Goal: Navigation & Orientation: Find specific page/section

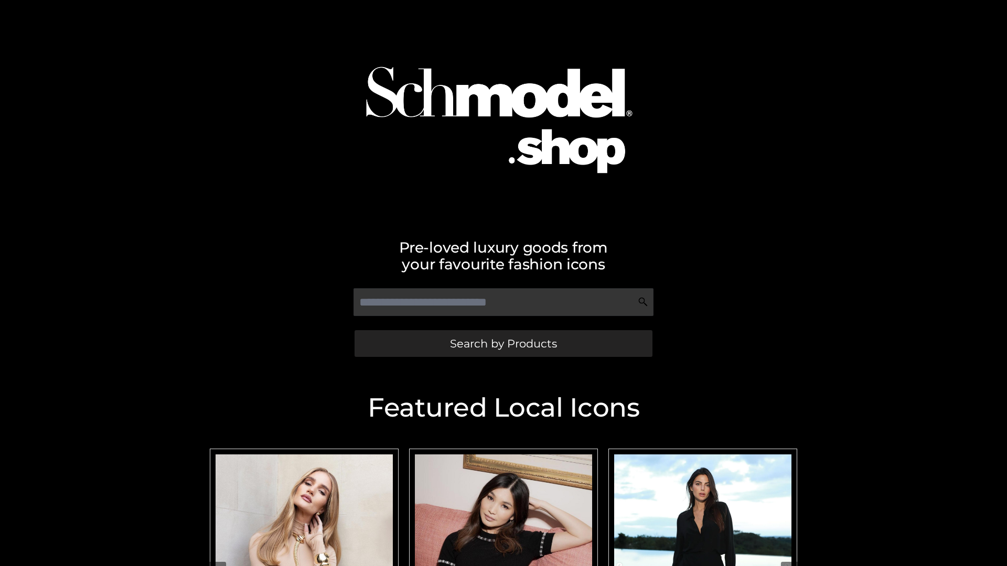
click at [503, 343] on span "Search by Products" at bounding box center [503, 343] width 107 height 11
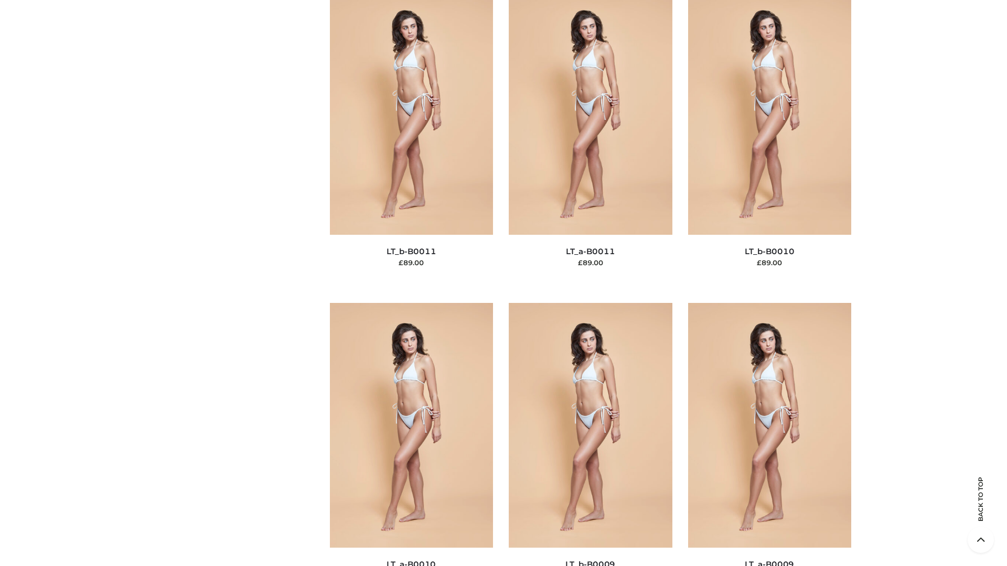
scroll to position [4709, 0]
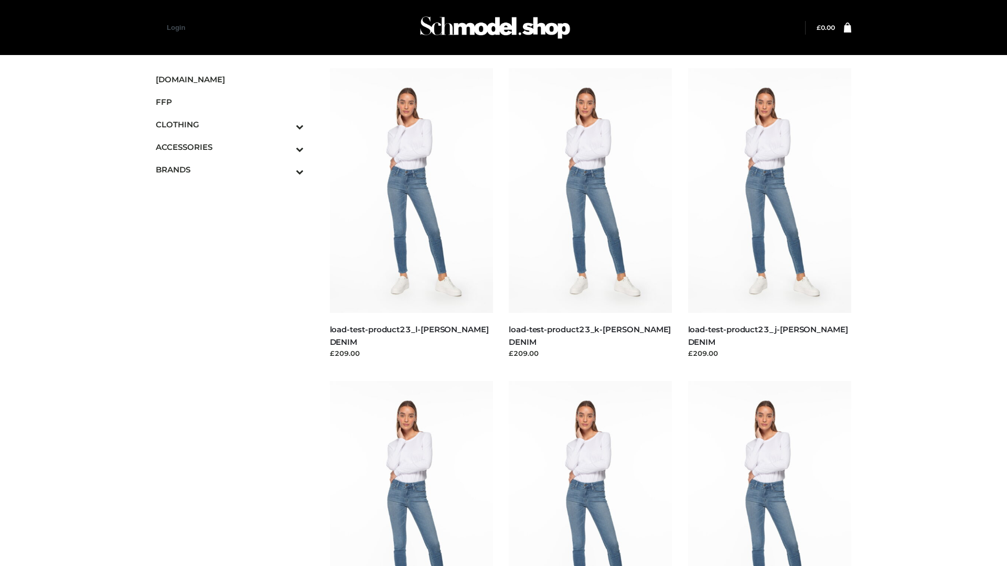
scroll to position [920, 0]
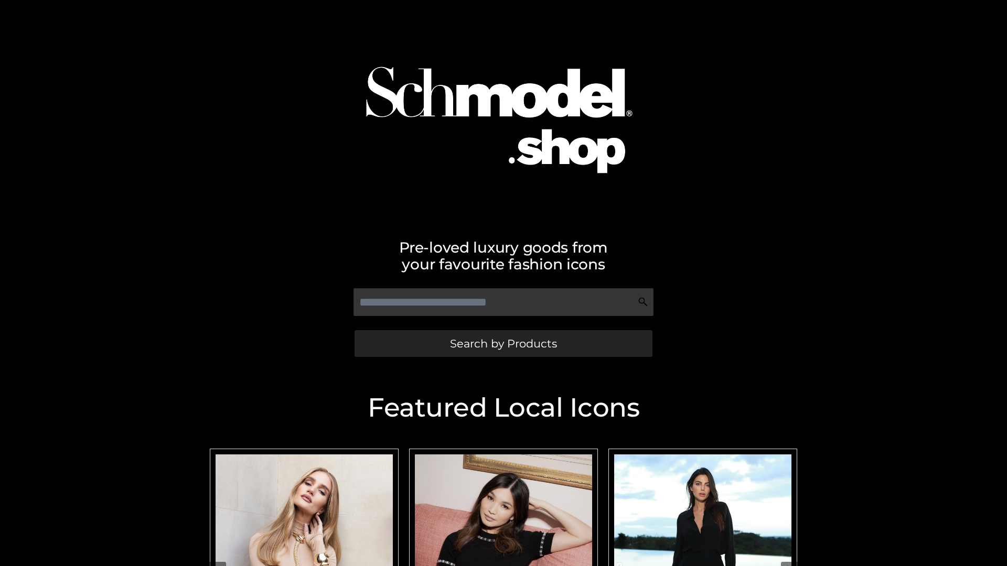
click at [503, 343] on span "Search by Products" at bounding box center [503, 343] width 107 height 11
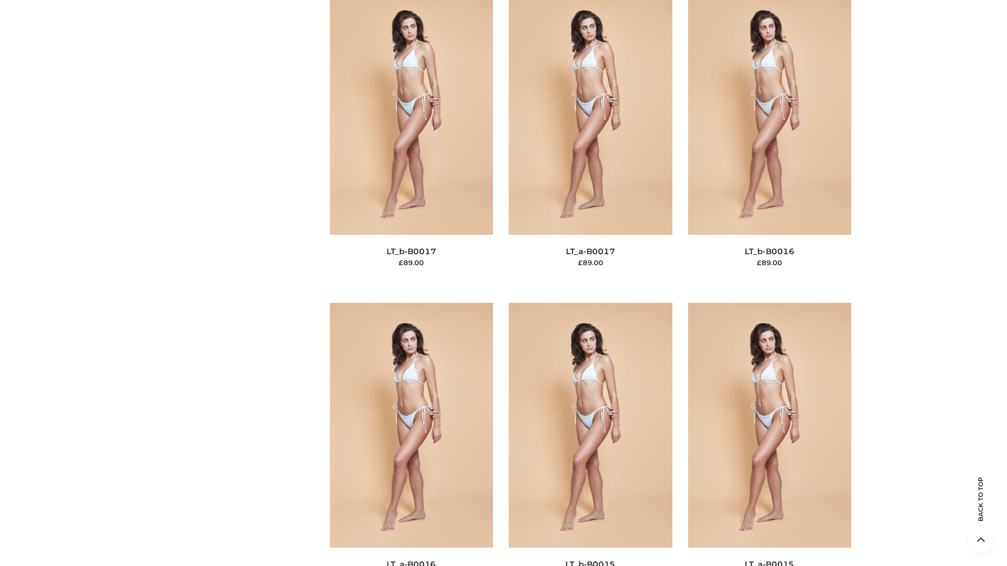
scroll to position [3446, 0]
